Goal: Task Accomplishment & Management: Book appointment/travel/reservation

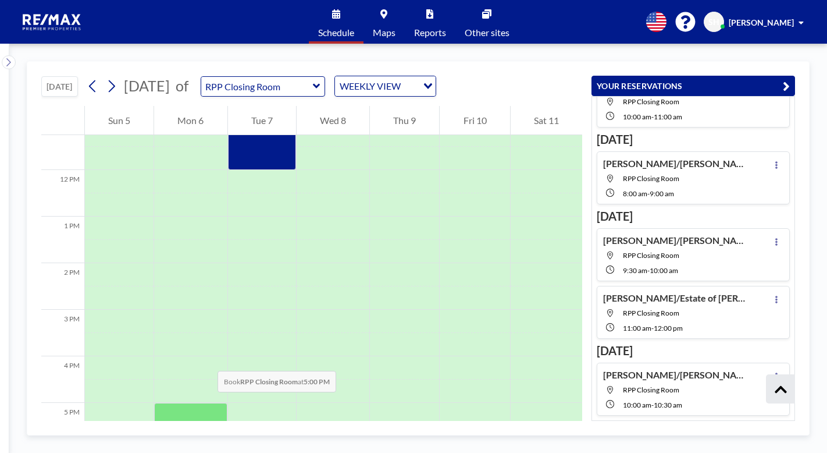
scroll to position [582, 0]
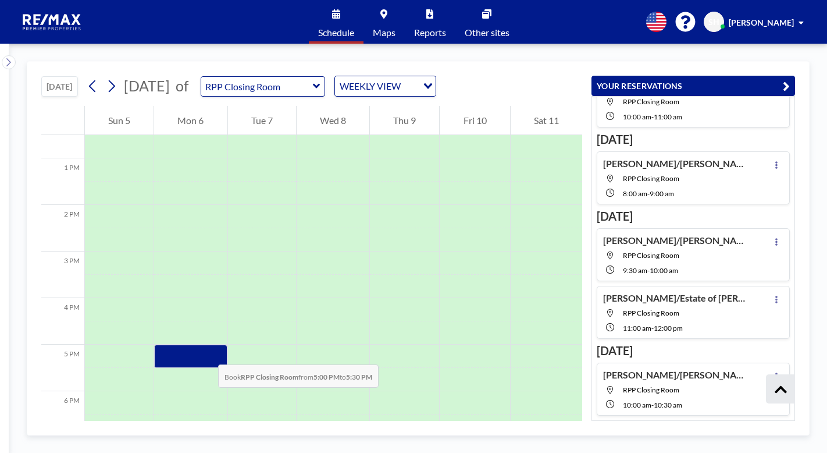
click at [207, 353] on div at bounding box center [190, 355] width 73 height 23
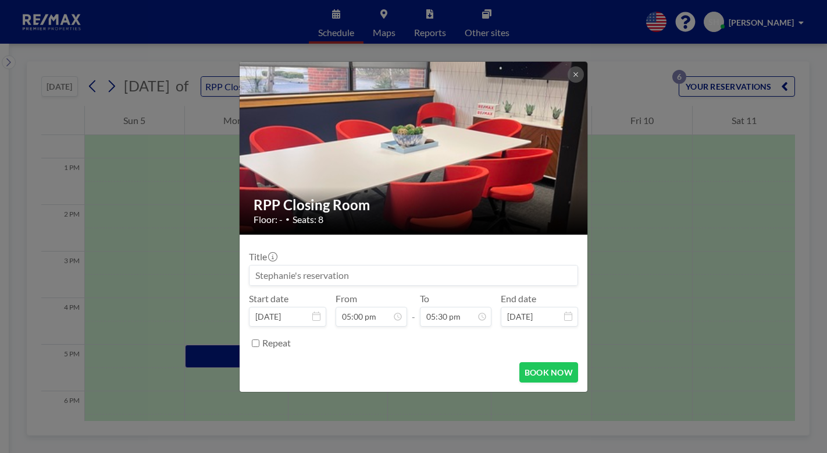
click at [477, 280] on input at bounding box center [414, 275] width 328 height 20
click at [282, 273] on input at bounding box center [414, 275] width 328 height 20
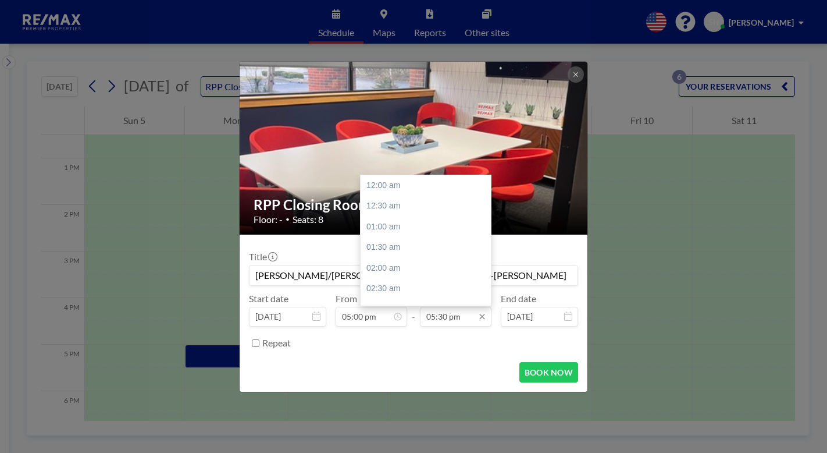
scroll to position [725, 0]
click at [442, 316] on input "05:30 pm" at bounding box center [456, 317] width 72 height 20
click at [402, 209] on div "06:00 pm" at bounding box center [429, 205] width 136 height 21
type input "[PERSON_NAME]/[PERSON_NAME]-5819 Bocagrande Dr-[PERSON_NAME]"
type input "06:00 pm"
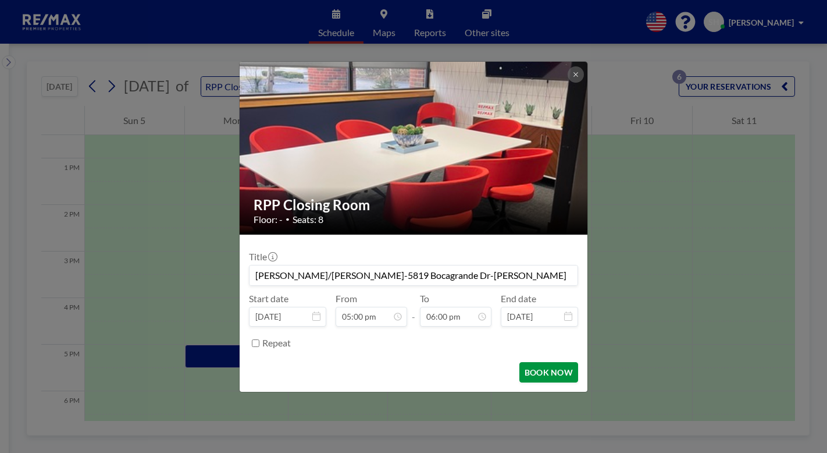
click at [559, 377] on button "BOOK NOW" at bounding box center [548, 372] width 59 height 20
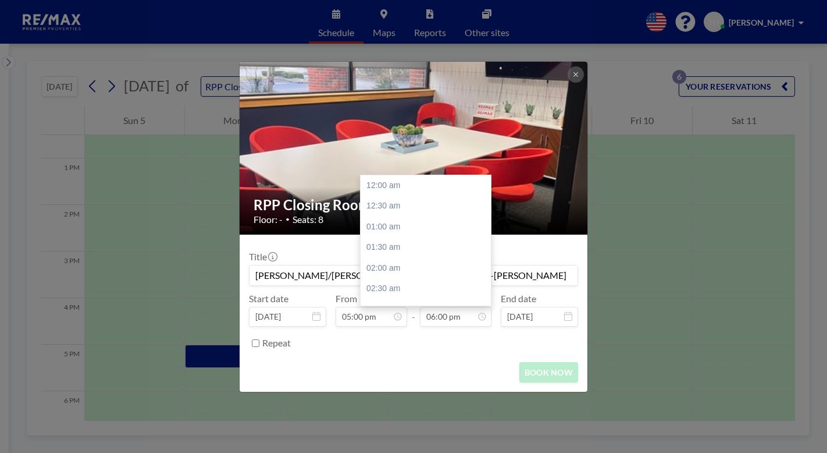
scroll to position [745, 0]
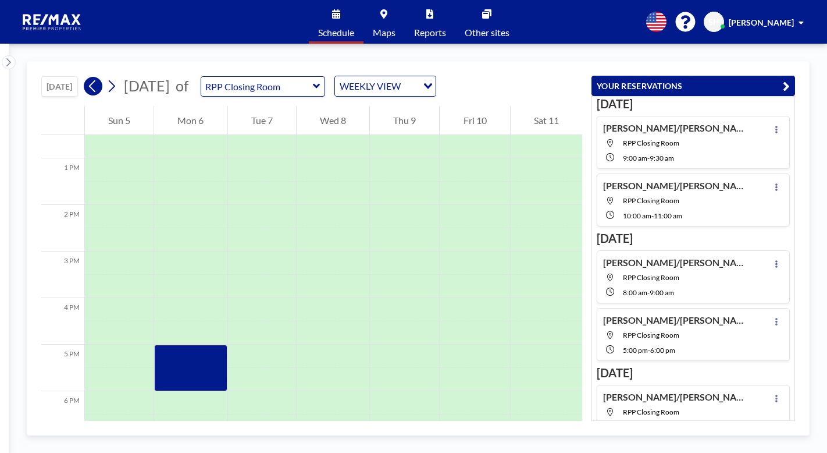
click at [96, 87] on icon at bounding box center [92, 85] width 11 height 17
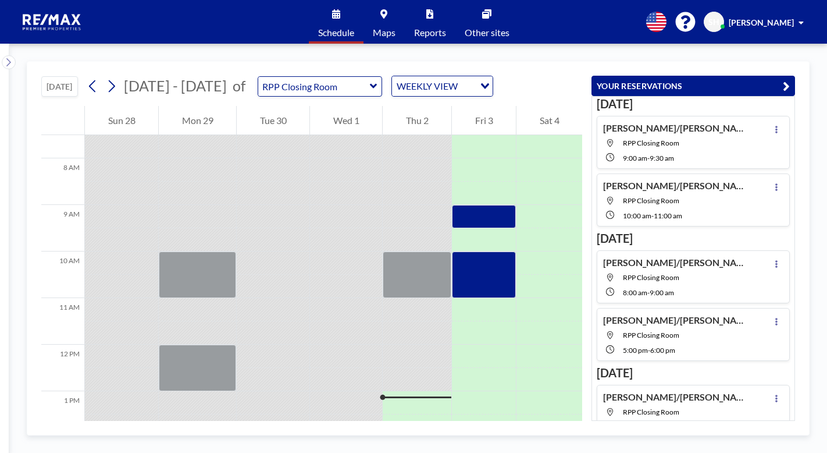
scroll to position [524, 0]
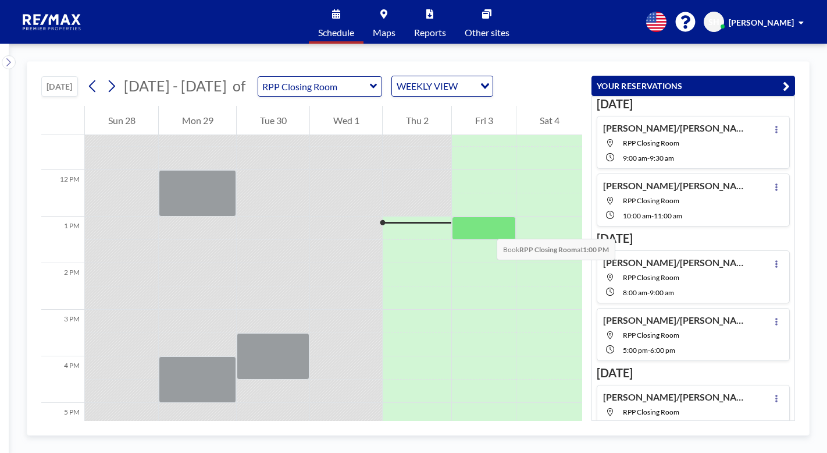
click at [485, 227] on div at bounding box center [484, 227] width 64 height 23
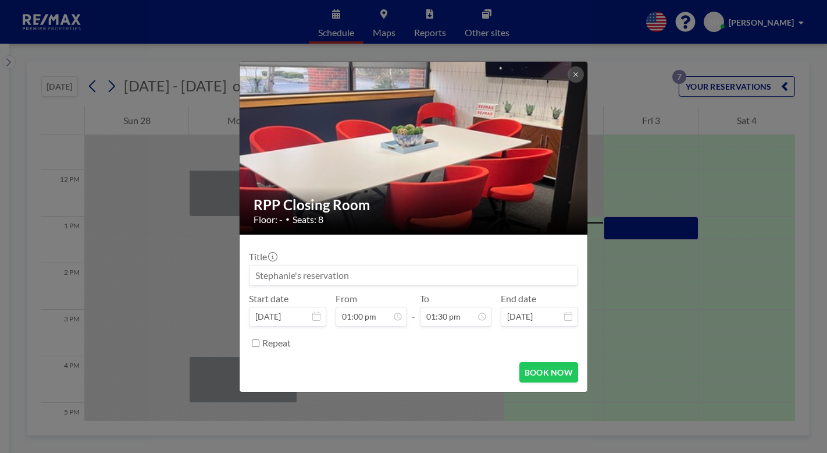
click at [291, 272] on input at bounding box center [414, 275] width 328 height 20
type input "[PERSON_NAME]/G&L Development-[STREET_ADDRESS][PERSON_NAME] -[PERSON_NAME]"
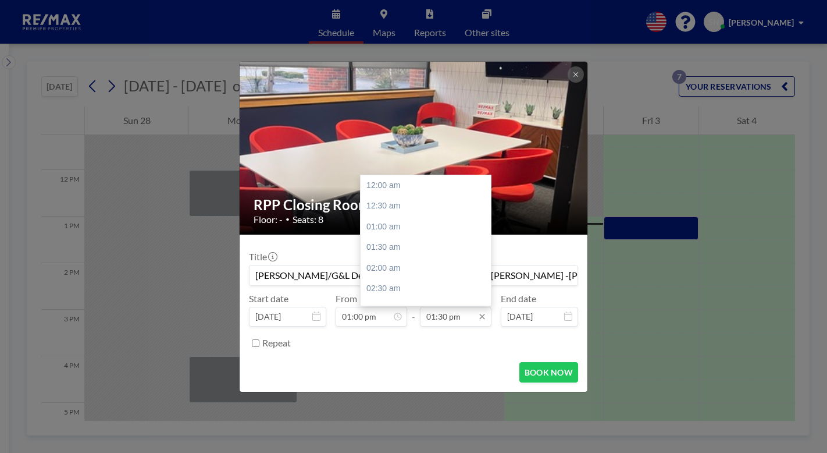
click at [443, 324] on input "01:30 pm" at bounding box center [456, 317] width 72 height 20
click at [401, 210] on div "02:00 pm" at bounding box center [429, 205] width 136 height 21
type input "02:00 pm"
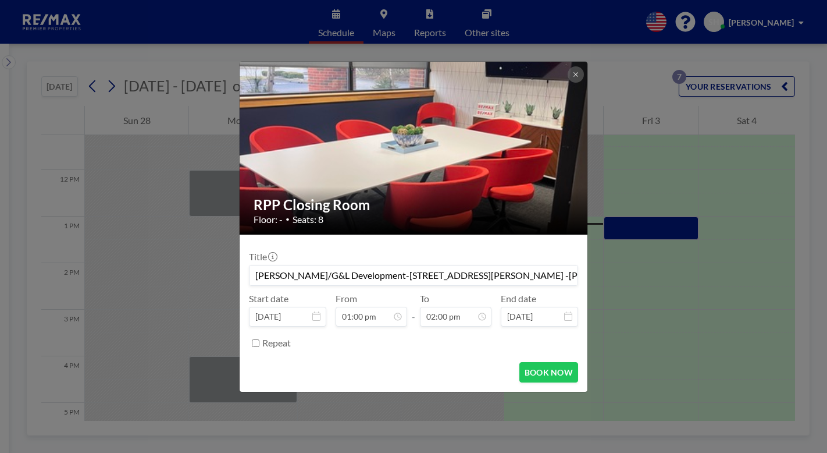
click at [532, 279] on input "[PERSON_NAME]/G&L Development-[STREET_ADDRESS][PERSON_NAME] -[PERSON_NAME]" at bounding box center [414, 275] width 328 height 20
click at [556, 367] on button "BOOK NOW" at bounding box center [548, 372] width 59 height 20
type input "[PERSON_NAME]/G&L Development-[STREET_ADDRESS][PERSON_NAME] -[PERSON_NAME] Only"
